Goal: Navigation & Orientation: Find specific page/section

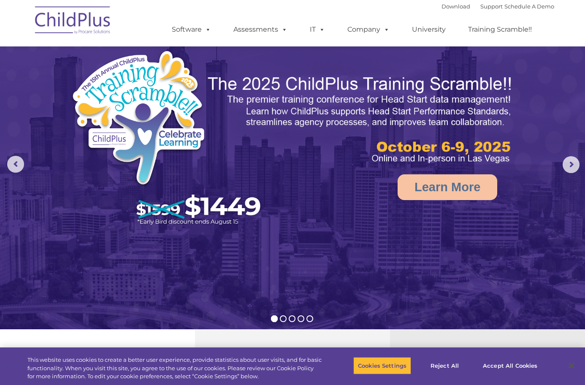
scroll to position [280, 0]
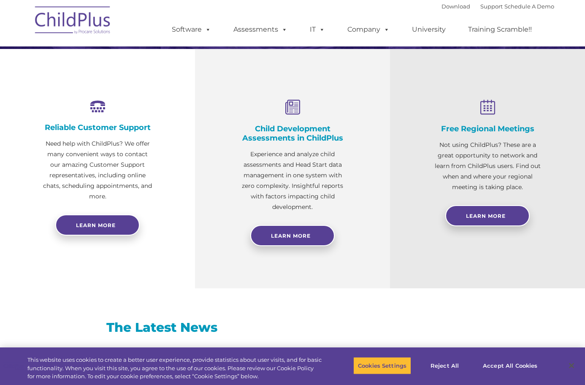
select select "MEDIUM"
click at [304, 234] on span "Learn More" at bounding box center [291, 236] width 40 height 6
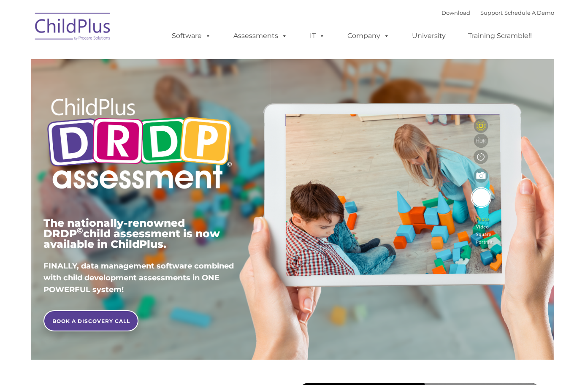
type input ""
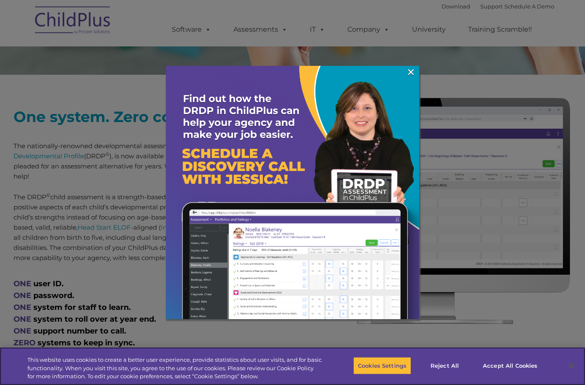
scroll to position [298, 0]
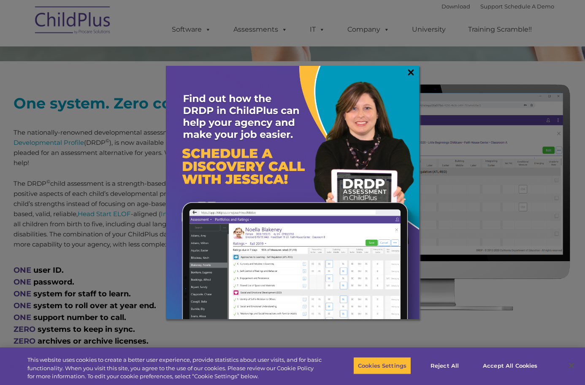
click at [413, 72] on link "×" at bounding box center [411, 72] width 10 height 8
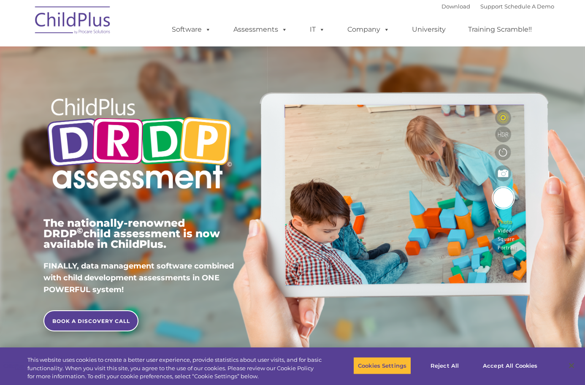
scroll to position [0, 0]
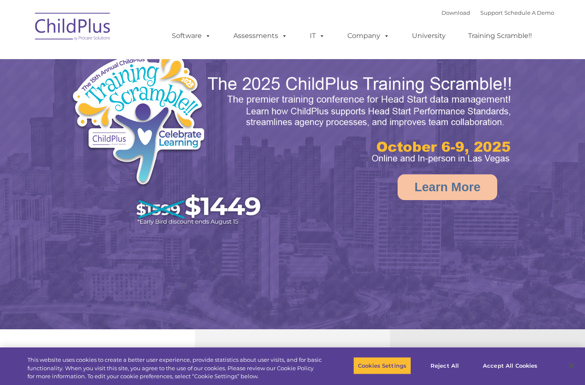
select select "MEDIUM"
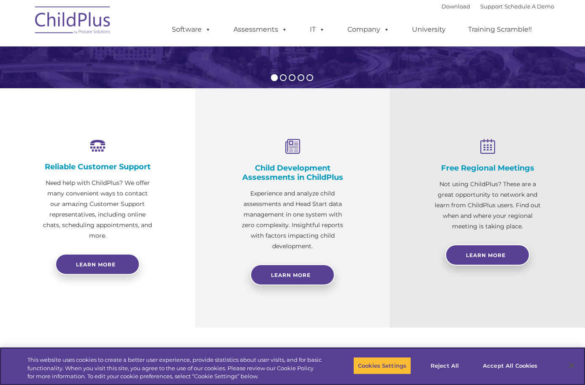
scroll to position [244, 0]
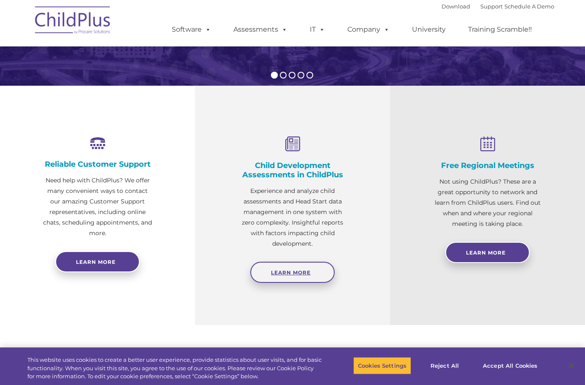
click at [296, 273] on span "Learn More" at bounding box center [291, 272] width 40 height 6
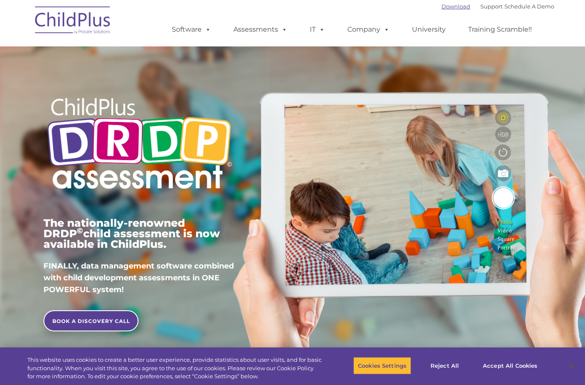
click at [442, 5] on link "Download" at bounding box center [456, 6] width 29 height 7
click at [442, 6] on link "Download" at bounding box center [456, 6] width 29 height 7
click at [447, 6] on link "Download" at bounding box center [456, 6] width 29 height 7
click at [479, 341] on div "The nationally-renowned DRDP © child assessment is now available in ChildPlus. …" at bounding box center [292, 195] width 511 height 302
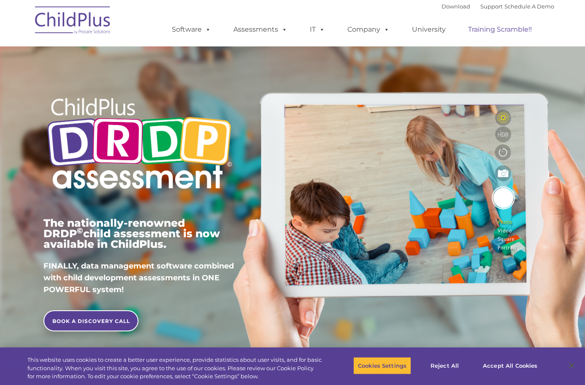
click at [493, 22] on link "Training Scramble!!" at bounding box center [500, 29] width 81 height 17
